Goal: Transaction & Acquisition: Purchase product/service

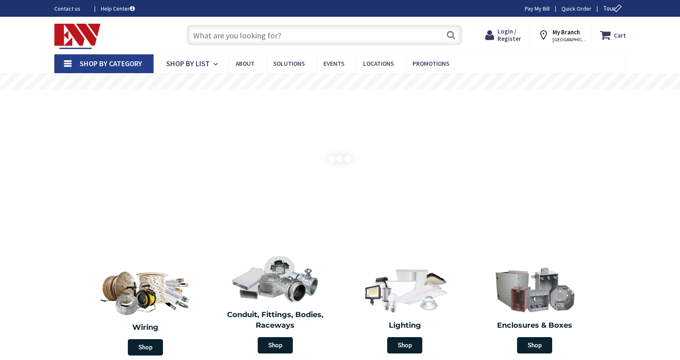
click at [316, 31] on input "text" at bounding box center [325, 35] width 276 height 20
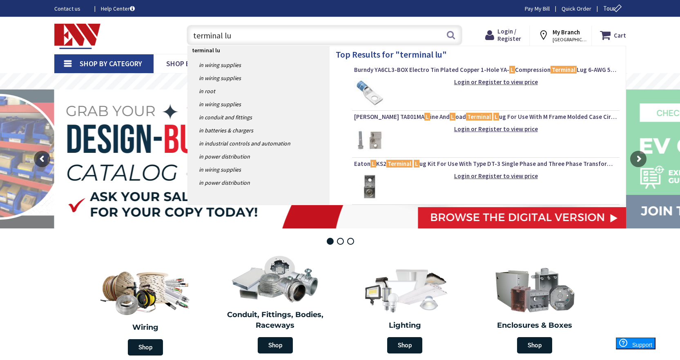
type input "terminal lug"
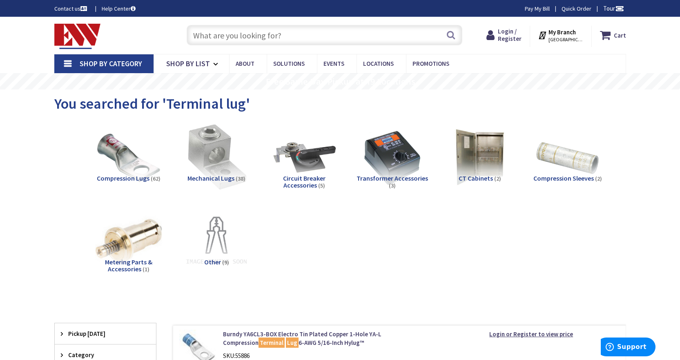
click at [206, 161] on img at bounding box center [216, 158] width 74 height 74
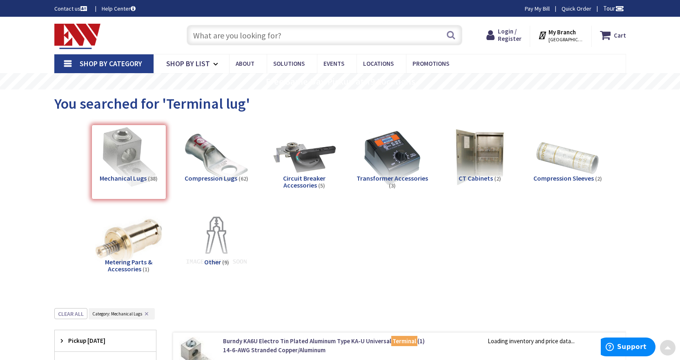
scroll to position [308, 0]
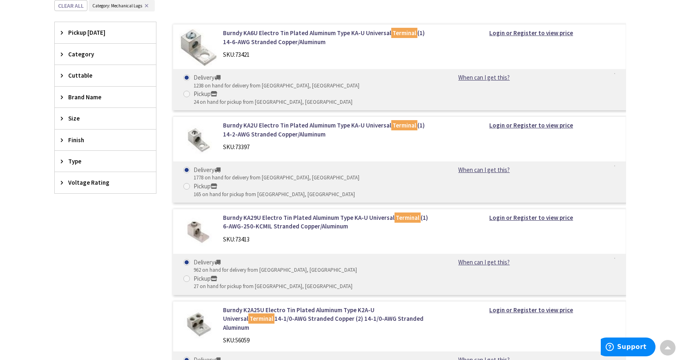
click at [94, 123] on div "Size" at bounding box center [105, 118] width 101 height 21
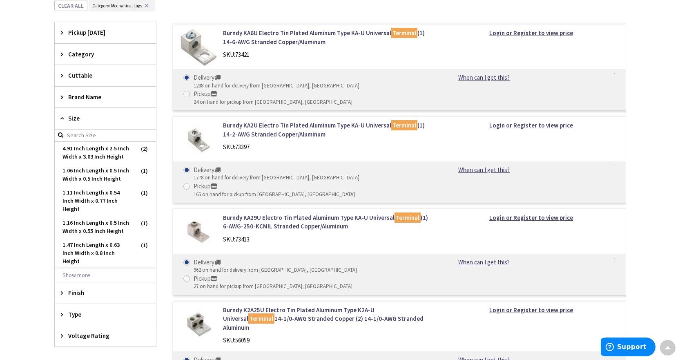
click at [94, 123] on div "Size" at bounding box center [105, 118] width 101 height 21
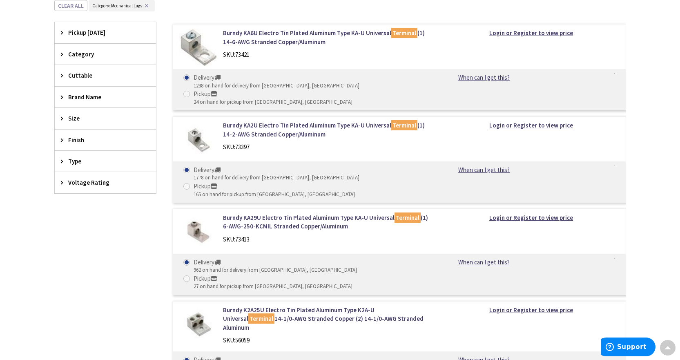
click at [96, 186] on span "Voltage Rating" at bounding box center [101, 182] width 67 height 9
click at [96, 184] on span "Voltage Rating" at bounding box center [101, 182] width 67 height 9
click at [99, 163] on span "Type" at bounding box center [101, 161] width 67 height 9
click at [100, 163] on span "Type" at bounding box center [101, 161] width 67 height 9
click at [101, 144] on span "Finish" at bounding box center [101, 140] width 67 height 9
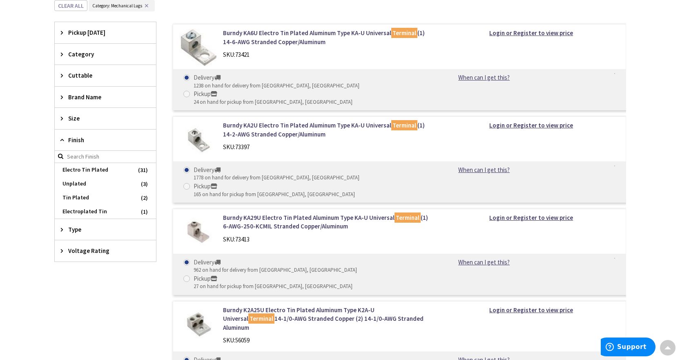
click at [101, 144] on span "Finish" at bounding box center [101, 140] width 67 height 9
click at [101, 111] on div "Size" at bounding box center [105, 118] width 101 height 21
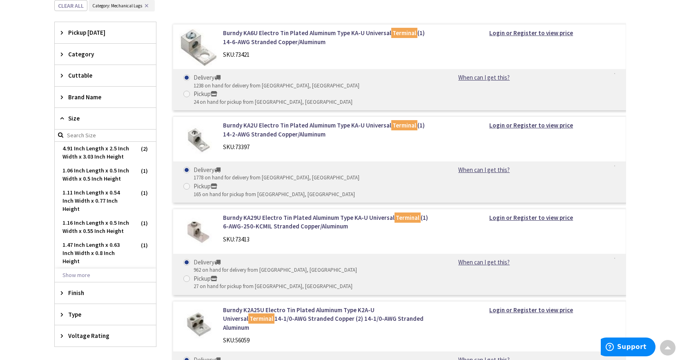
click at [101, 111] on div "Size" at bounding box center [105, 118] width 101 height 21
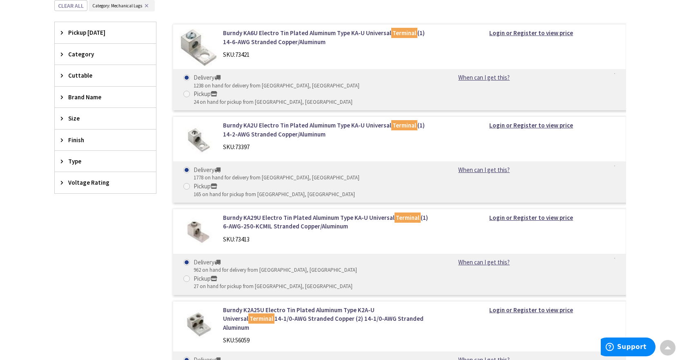
click at [96, 50] on span "Category" at bounding box center [101, 54] width 67 height 9
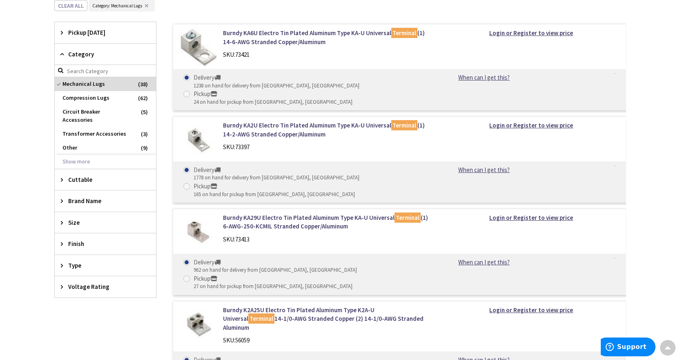
click at [96, 50] on span "Category" at bounding box center [101, 54] width 67 height 9
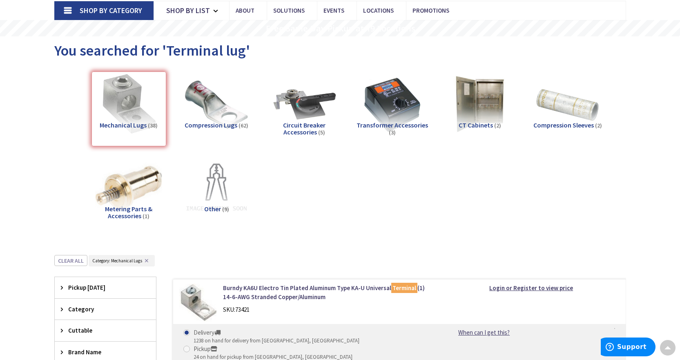
scroll to position [0, 0]
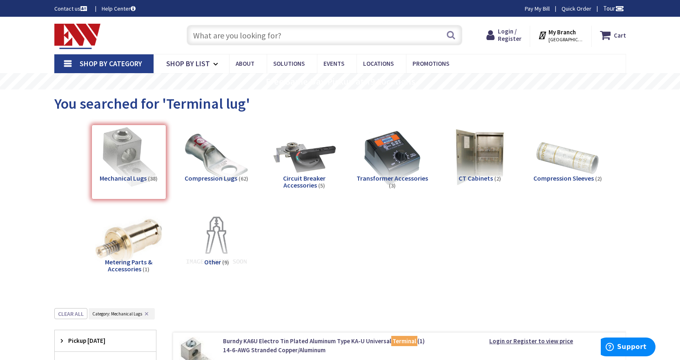
click at [202, 42] on input "text" at bounding box center [325, 35] width 276 height 20
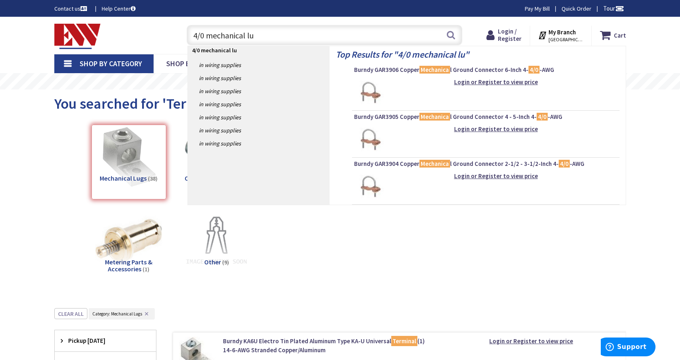
type input "4/0 mechanical lug"
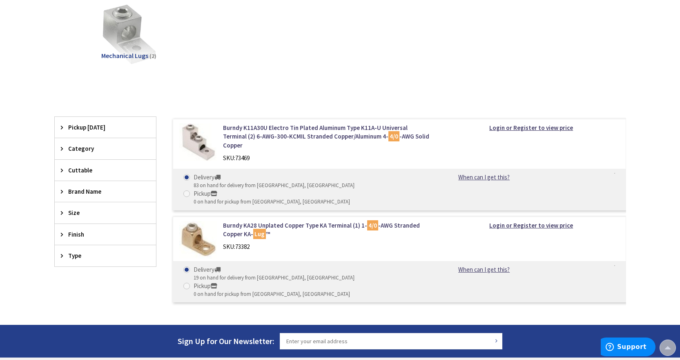
click at [190, 283] on span at bounding box center [186, 286] width 7 height 7
click at [191, 283] on input "Pickup 0 on hand for pickup from Stamford, CT" at bounding box center [188, 285] width 5 height 5
radio input "true"
click at [250, 221] on link "Burndy KA28 Unplated Copper Type KA Terminal (1) 1- 4/0 -AWG Stranded Copper KA…" at bounding box center [327, 230] width 208 height 18
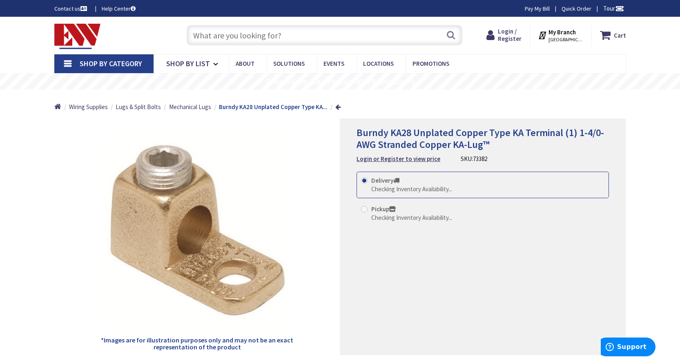
radio input "true"
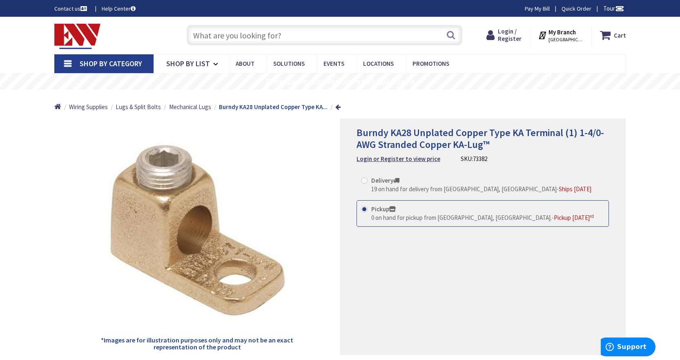
click at [393, 216] on span "0 on hand for pickup from [GEOGRAPHIC_DATA], [GEOGRAPHIC_DATA]." at bounding box center [461, 218] width 181 height 8
click at [369, 212] on input "Pickup 0 on hand for pickup from [GEOGRAPHIC_DATA], [GEOGRAPHIC_DATA]. - Pickup…" at bounding box center [365, 208] width 5 height 5
click at [564, 37] on span "[GEOGRAPHIC_DATA], [GEOGRAPHIC_DATA]" at bounding box center [566, 39] width 35 height 7
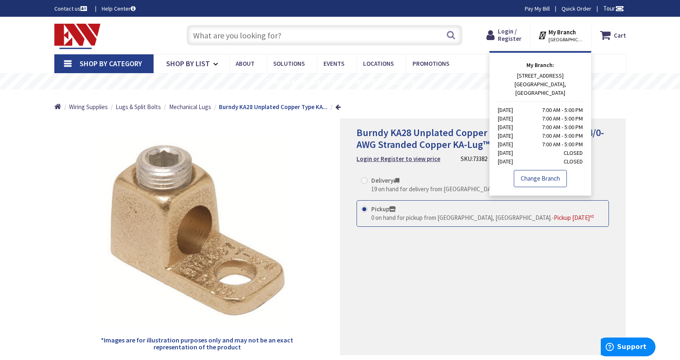
click at [550, 170] on link "Change Branch" at bounding box center [540, 178] width 53 height 17
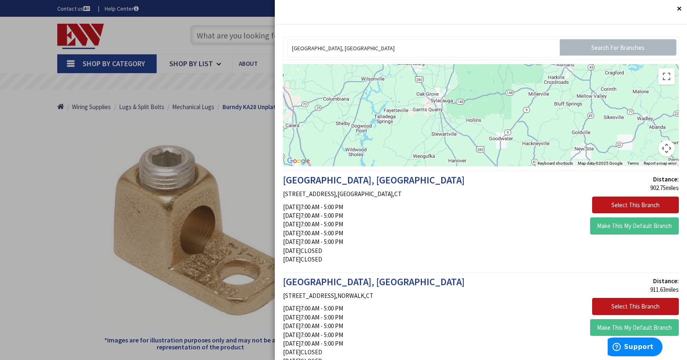
drag, startPoint x: 505, startPoint y: 135, endPoint x: 288, endPoint y: 53, distance: 231.9
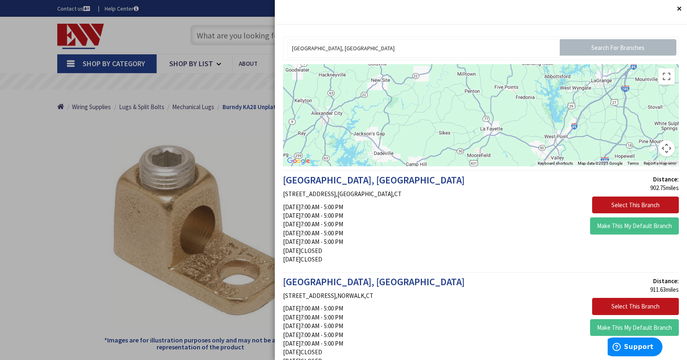
drag, startPoint x: 498, startPoint y: 123, endPoint x: 293, endPoint y: 54, distance: 216.6
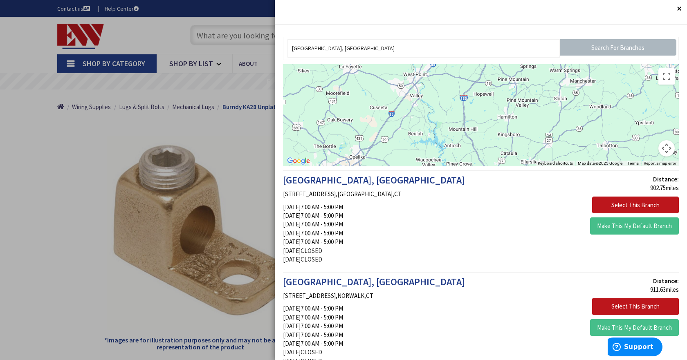
drag, startPoint x: 492, startPoint y: 141, endPoint x: 346, endPoint y: 76, distance: 159.7
click at [346, 76] on div at bounding box center [481, 115] width 396 height 102
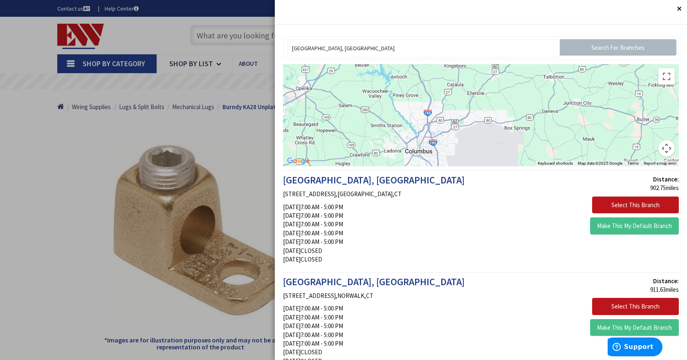
drag, startPoint x: 463, startPoint y: 126, endPoint x: 407, endPoint y: 54, distance: 91.3
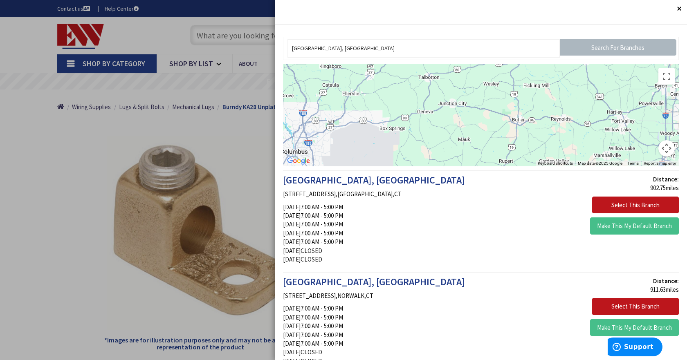
drag, startPoint x: 438, startPoint y: 134, endPoint x: 313, endPoint y: 132, distance: 125.1
click at [313, 132] on div at bounding box center [481, 115] width 396 height 102
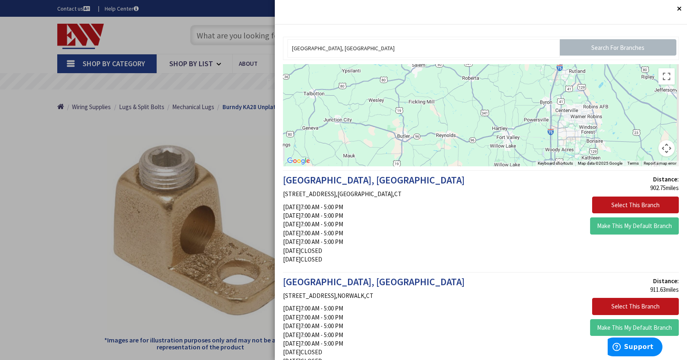
drag, startPoint x: 506, startPoint y: 153, endPoint x: 439, endPoint y: 154, distance: 67.8
click at [436, 159] on div at bounding box center [481, 115] width 396 height 102
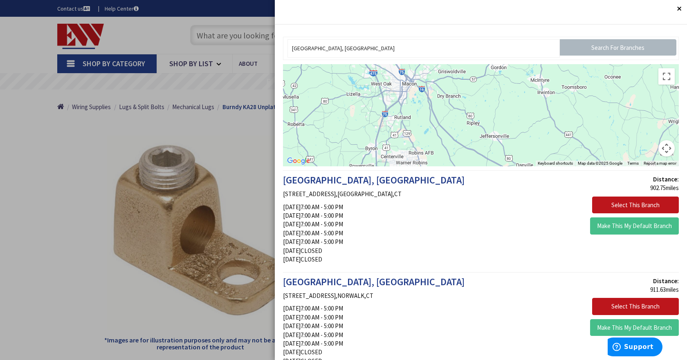
drag, startPoint x: 546, startPoint y: 122, endPoint x: 431, endPoint y: 161, distance: 121.6
click at [431, 161] on div at bounding box center [481, 115] width 396 height 102
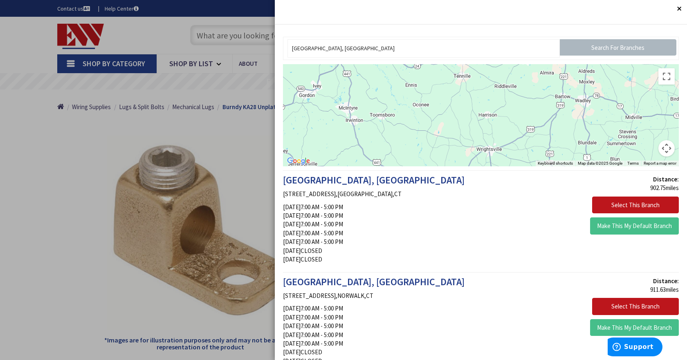
drag, startPoint x: 573, startPoint y: 117, endPoint x: 392, endPoint y: 141, distance: 183.5
click at [392, 141] on div at bounding box center [481, 115] width 396 height 102
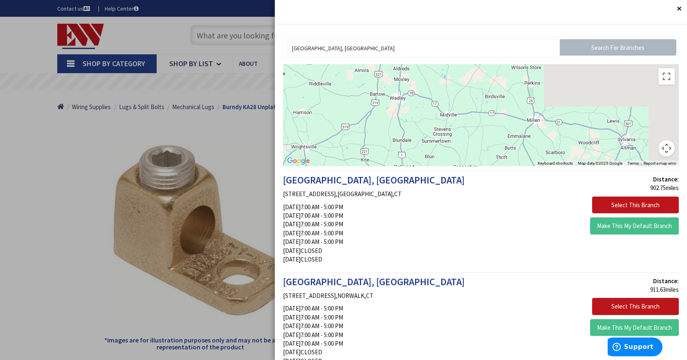
drag, startPoint x: 363, startPoint y: 102, endPoint x: 345, endPoint y: 101, distance: 18.0
click at [345, 101] on div at bounding box center [481, 115] width 396 height 102
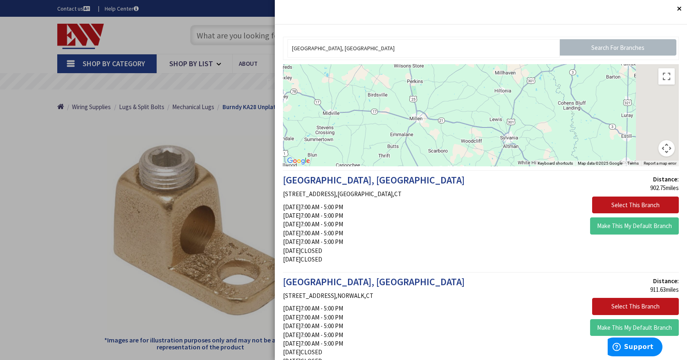
drag, startPoint x: 542, startPoint y: 96, endPoint x: 309, endPoint y: 85, distance: 233.2
click at [309, 85] on div at bounding box center [481, 115] width 396 height 102
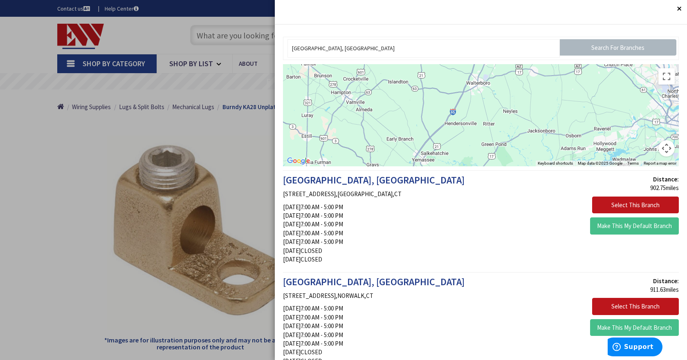
drag, startPoint x: 517, startPoint y: 100, endPoint x: 360, endPoint y: 111, distance: 156.9
click at [360, 111] on div at bounding box center [481, 115] width 396 height 102
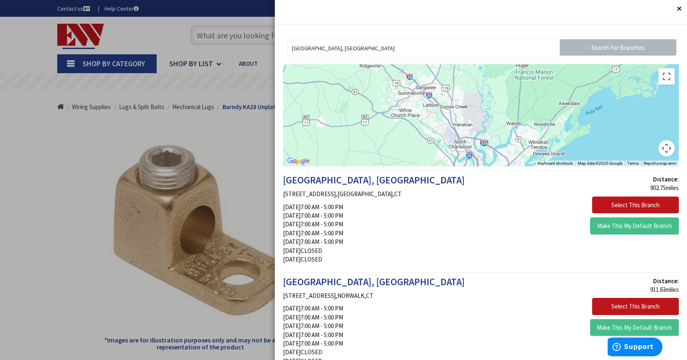
drag, startPoint x: 513, startPoint y: 124, endPoint x: 352, endPoint y: 189, distance: 173.6
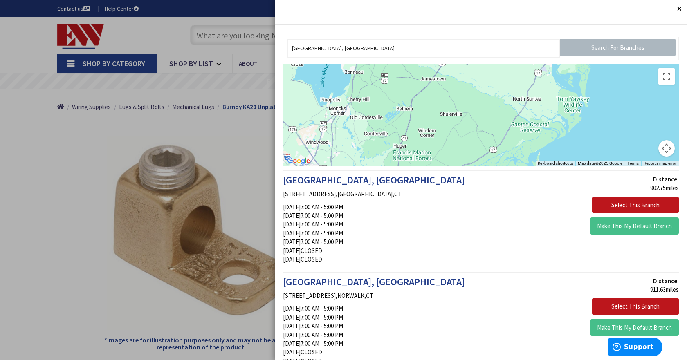
drag, startPoint x: 411, startPoint y: 166, endPoint x: 374, endPoint y: 198, distance: 48.4
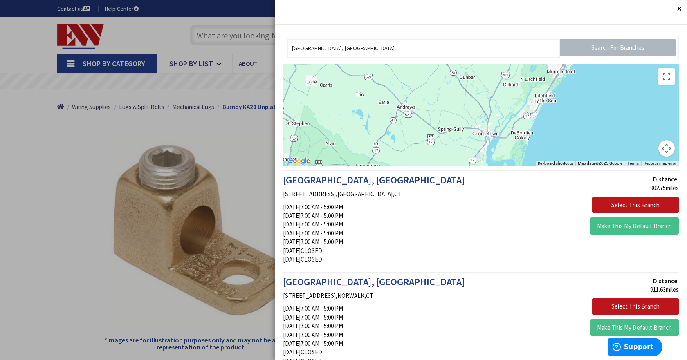
drag, startPoint x: 450, startPoint y: 179, endPoint x: 441, endPoint y: 195, distance: 18.2
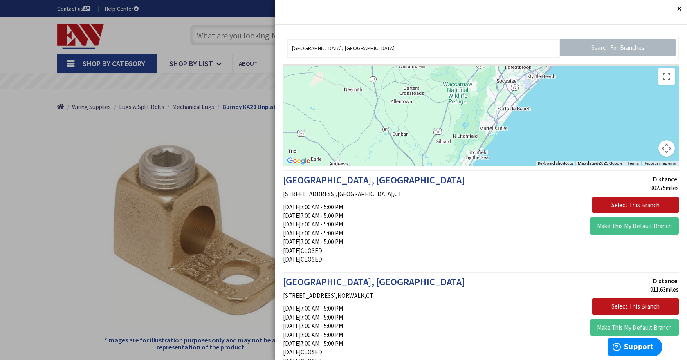
drag, startPoint x: 492, startPoint y: 103, endPoint x: 413, endPoint y: 175, distance: 107.0
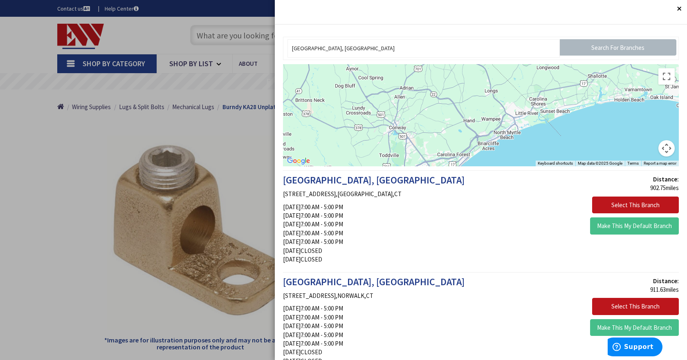
drag, startPoint x: 490, startPoint y: 96, endPoint x: 409, endPoint y: 173, distance: 111.9
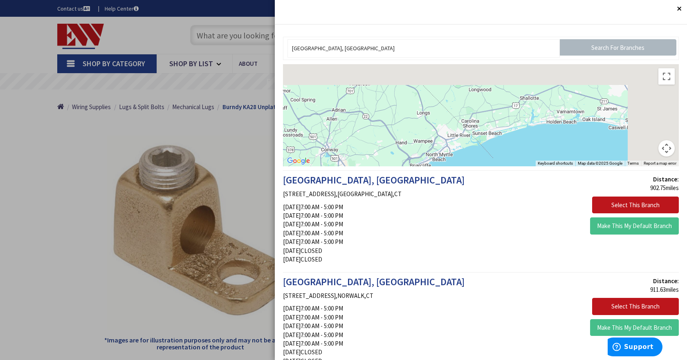
drag, startPoint x: 534, startPoint y: 98, endPoint x: 343, endPoint y: 153, distance: 198.3
click at [343, 153] on div at bounding box center [481, 115] width 396 height 102
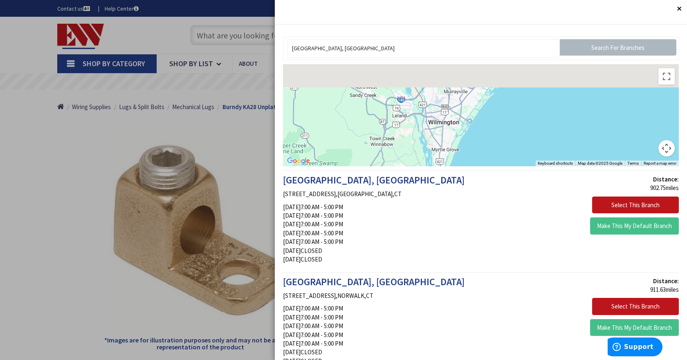
drag, startPoint x: 508, startPoint y: 113, endPoint x: 393, endPoint y: 182, distance: 134.7
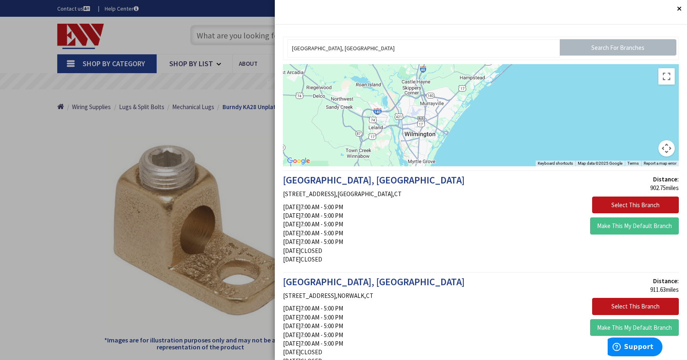
drag, startPoint x: 519, startPoint y: 94, endPoint x: 396, endPoint y: 193, distance: 158.1
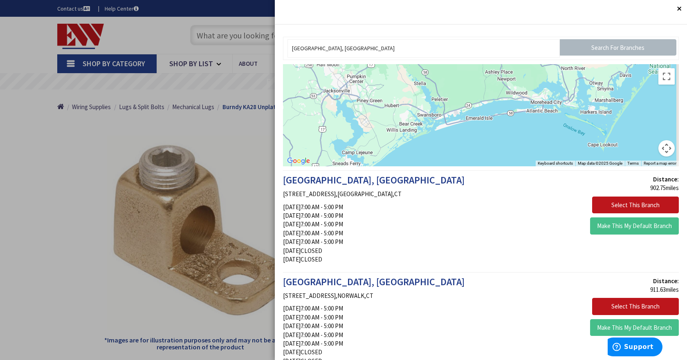
drag, startPoint x: 479, startPoint y: 101, endPoint x: 346, endPoint y: 165, distance: 147.3
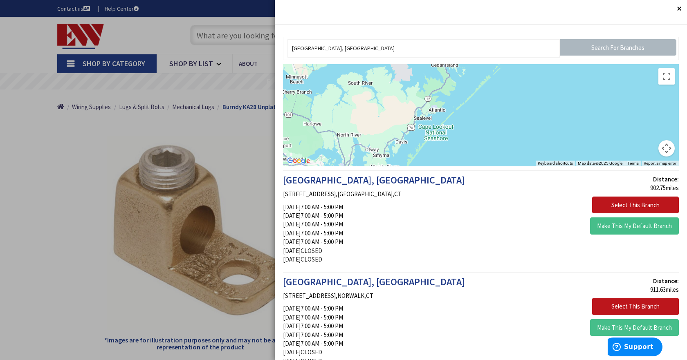
drag, startPoint x: 392, startPoint y: 137, endPoint x: 349, endPoint y: 152, distance: 46.0
click at [349, 152] on div at bounding box center [481, 115] width 396 height 102
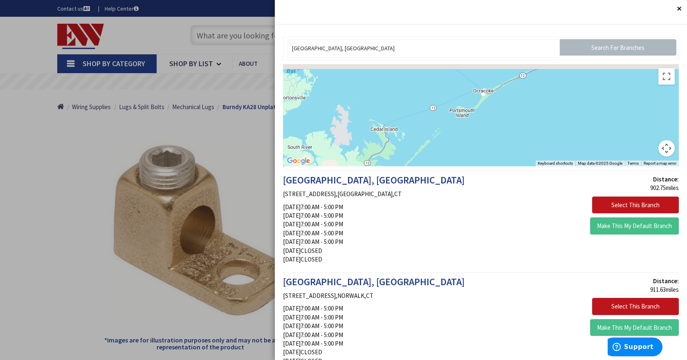
drag, startPoint x: 467, startPoint y: 103, endPoint x: 389, endPoint y: 191, distance: 117.8
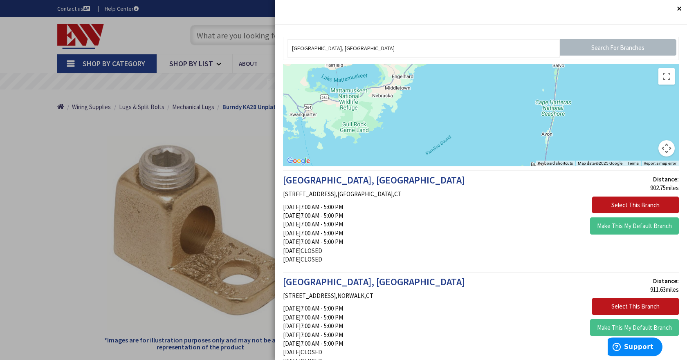
drag, startPoint x: 430, startPoint y: 143, endPoint x: 434, endPoint y: 198, distance: 55.3
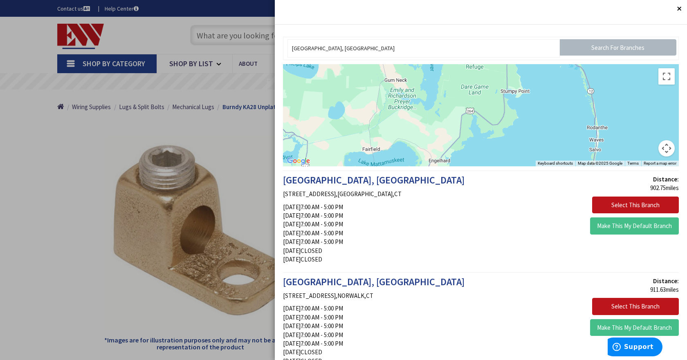
drag, startPoint x: 410, startPoint y: 87, endPoint x: 447, endPoint y: 171, distance: 91.9
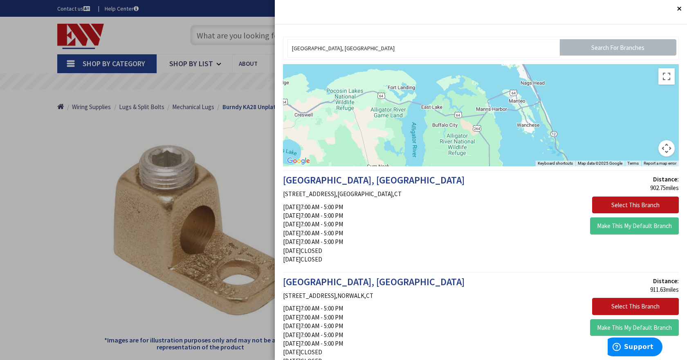
drag, startPoint x: 482, startPoint y: 100, endPoint x: 463, endPoint y: 197, distance: 99.6
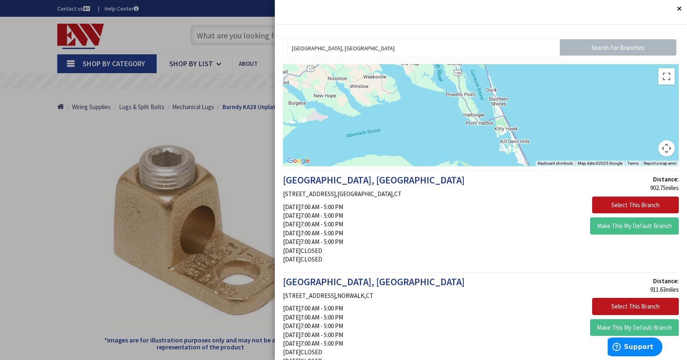
drag, startPoint x: 465, startPoint y: 102, endPoint x: 464, endPoint y: 183, distance: 80.9
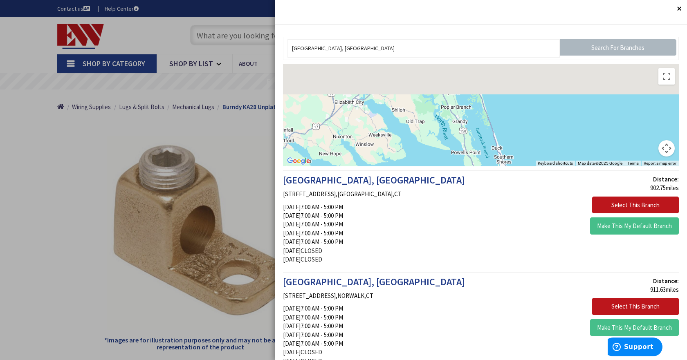
drag, startPoint x: 467, startPoint y: 162, endPoint x: 470, endPoint y: 186, distance: 24.8
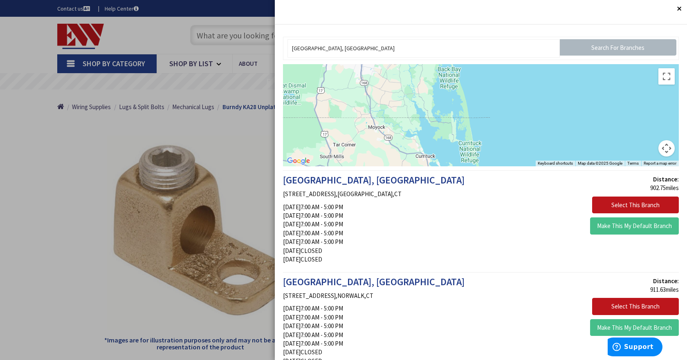
drag, startPoint x: 460, startPoint y: 93, endPoint x: 462, endPoint y: 186, distance: 93.2
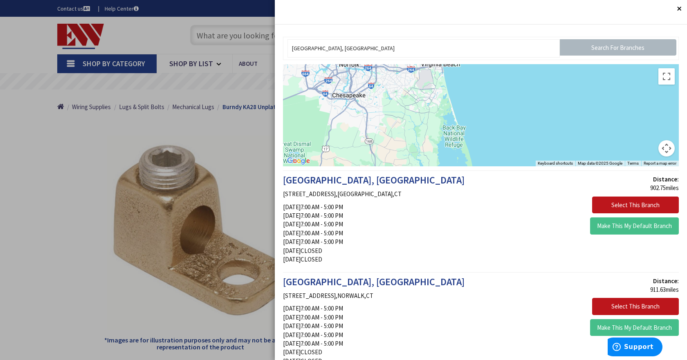
drag, startPoint x: 460, startPoint y: 107, endPoint x: 465, endPoint y: 170, distance: 63.1
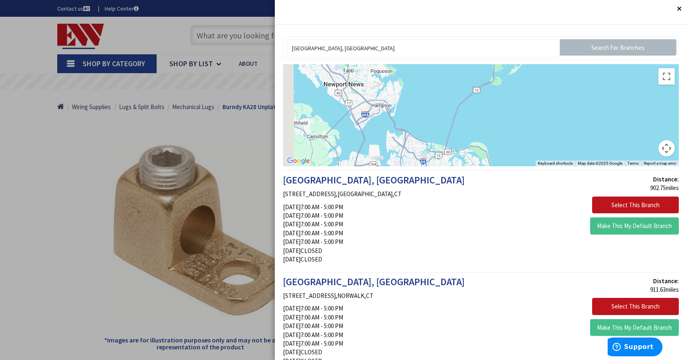
drag, startPoint x: 462, startPoint y: 97, endPoint x: 511, endPoint y: 198, distance: 111.7
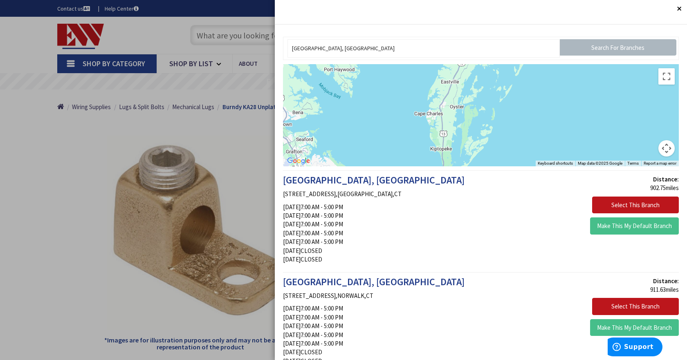
drag
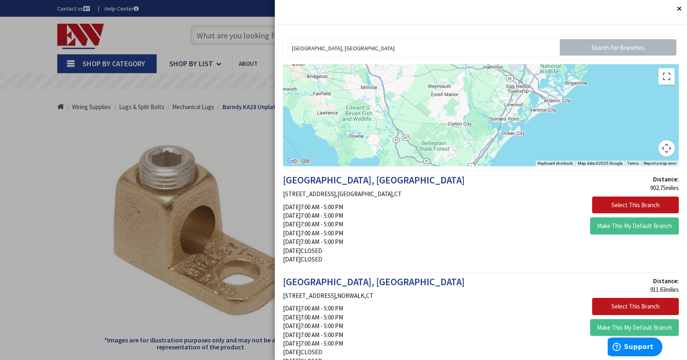
click at [400, 163] on div at bounding box center [481, 115] width 396 height 102
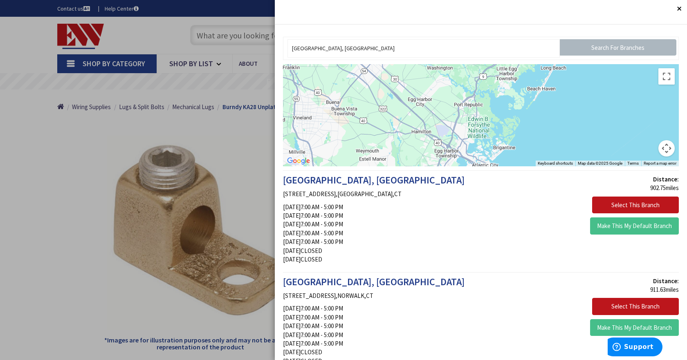
click at [394, 157] on div at bounding box center [481, 115] width 396 height 102
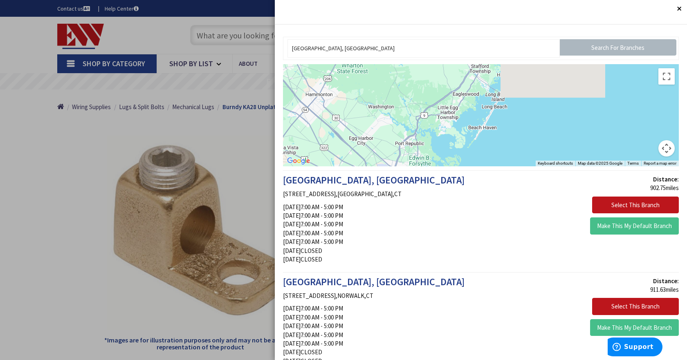
click at [387, 162] on div at bounding box center [481, 115] width 396 height 102
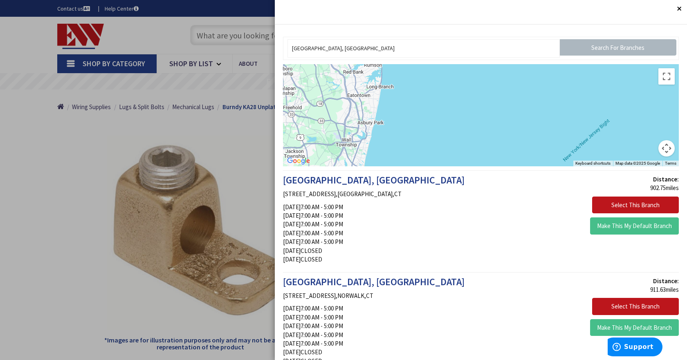
click at [441, 157] on div at bounding box center [481, 115] width 396 height 102
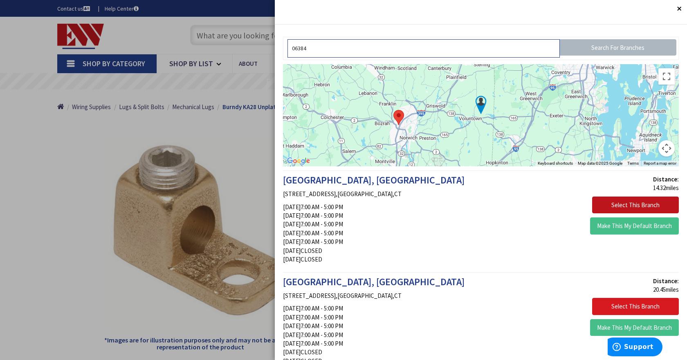
type input "06384"
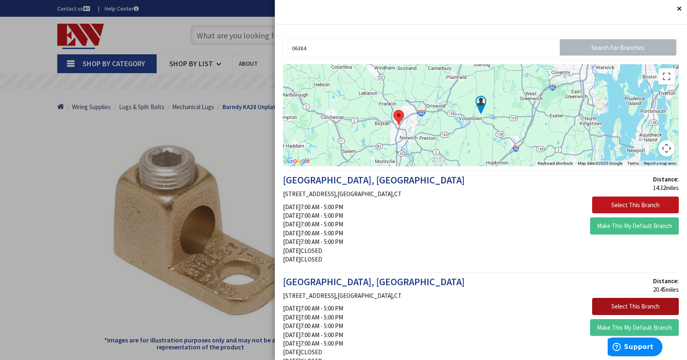
click at [644, 310] on button "Select This Branch" at bounding box center [635, 306] width 87 height 17
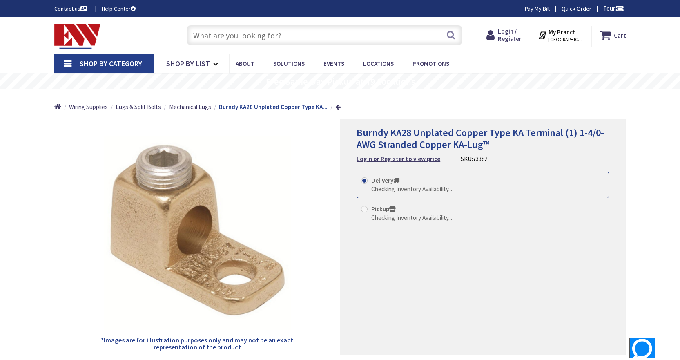
radio input "true"
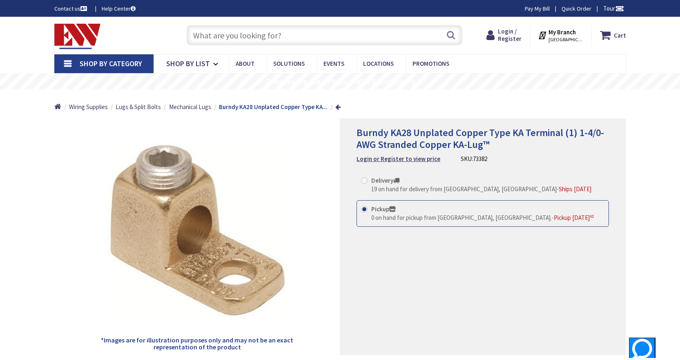
click at [566, 36] on span "My Branch [GEOGRAPHIC_DATA], [GEOGRAPHIC_DATA]" at bounding box center [566, 35] width 35 height 15
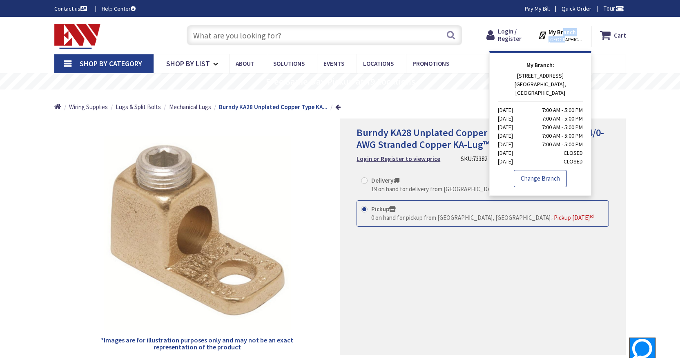
click at [538, 170] on link "Change Branch" at bounding box center [540, 178] width 53 height 17
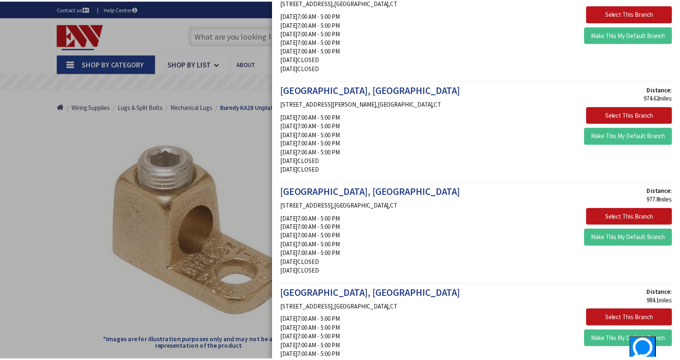
scroll to position [1746, 0]
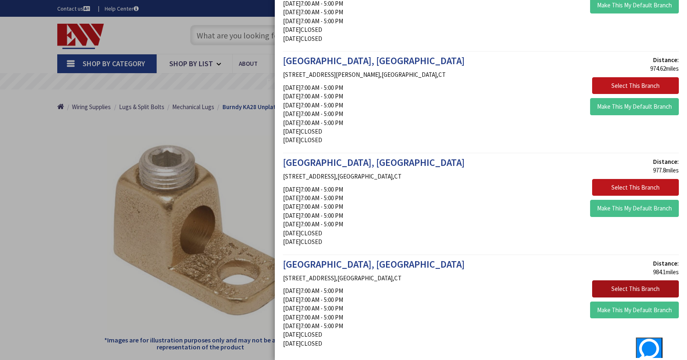
click at [626, 292] on button "Select This Branch" at bounding box center [635, 288] width 87 height 17
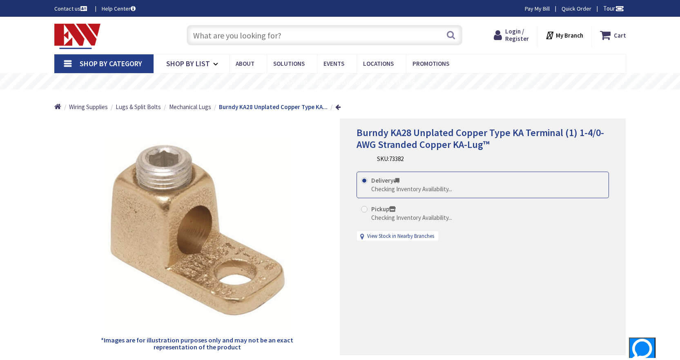
radio input "true"
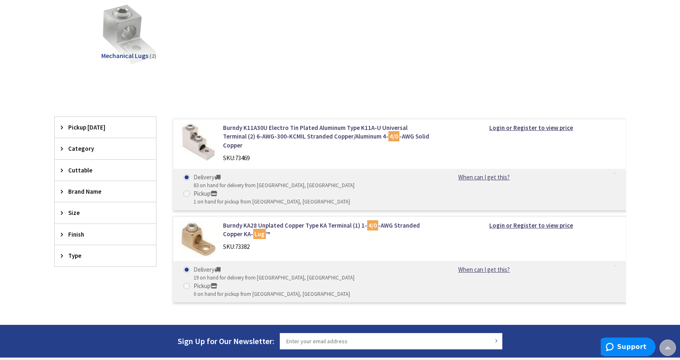
click at [190, 190] on span at bounding box center [186, 193] width 7 height 7
click at [191, 191] on input "Pickup 1 on hand for pickup from Norwich, CT" at bounding box center [188, 193] width 5 height 5
radio input "true"
click at [295, 139] on link "Burndy K11A30U Electro Tin Plated Aluminum Type K11A-U Universal Terminal (2) 6…" at bounding box center [327, 136] width 208 height 26
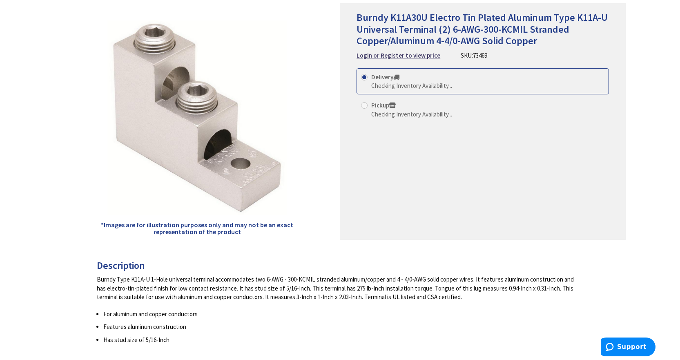
radio input "true"
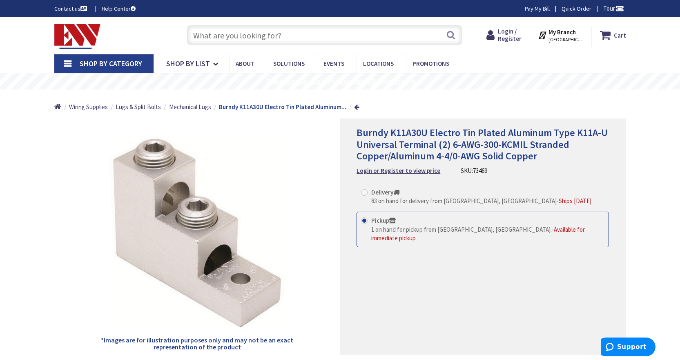
click at [563, 34] on strong "My Branch" at bounding box center [562, 32] width 27 height 8
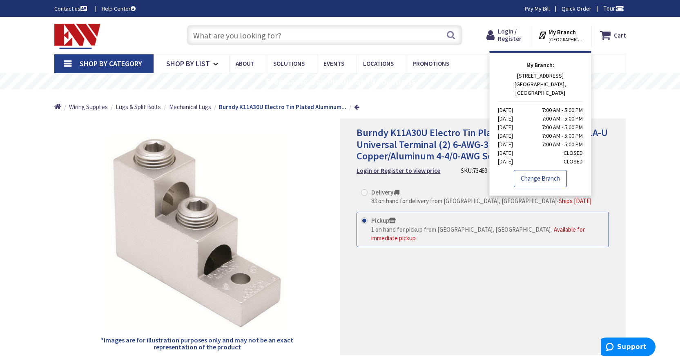
click at [548, 170] on link "Change Branch" at bounding box center [540, 178] width 53 height 17
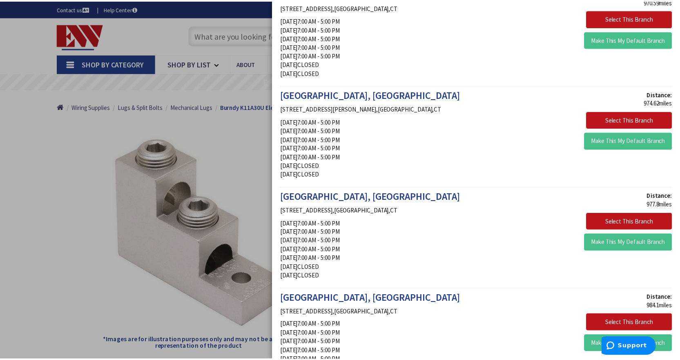
scroll to position [1716, 0]
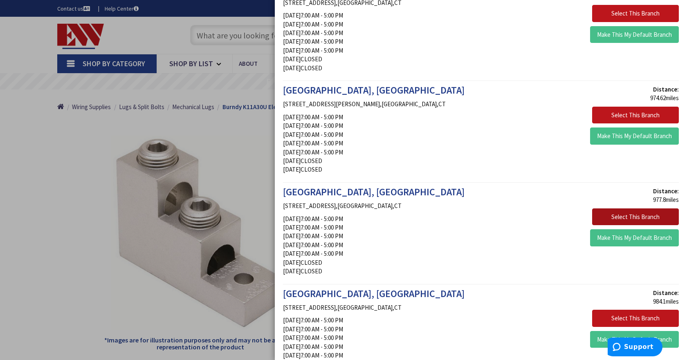
click at [630, 217] on button "Select This Branch" at bounding box center [635, 216] width 87 height 17
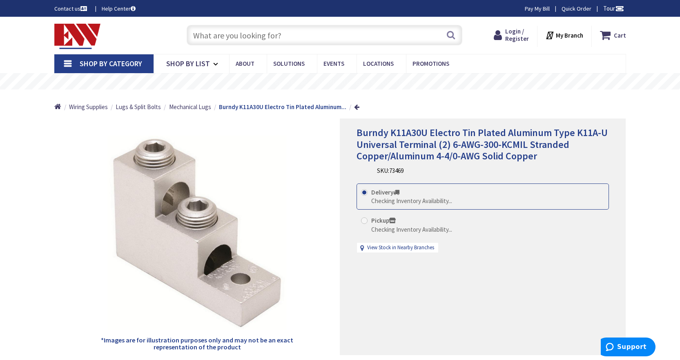
radio input "true"
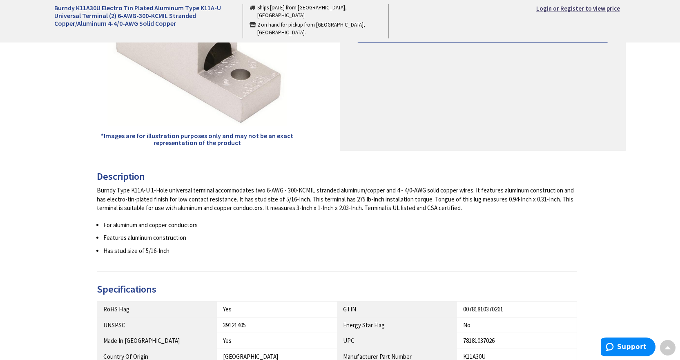
scroll to position [368, 0]
